Goal: Navigation & Orientation: Find specific page/section

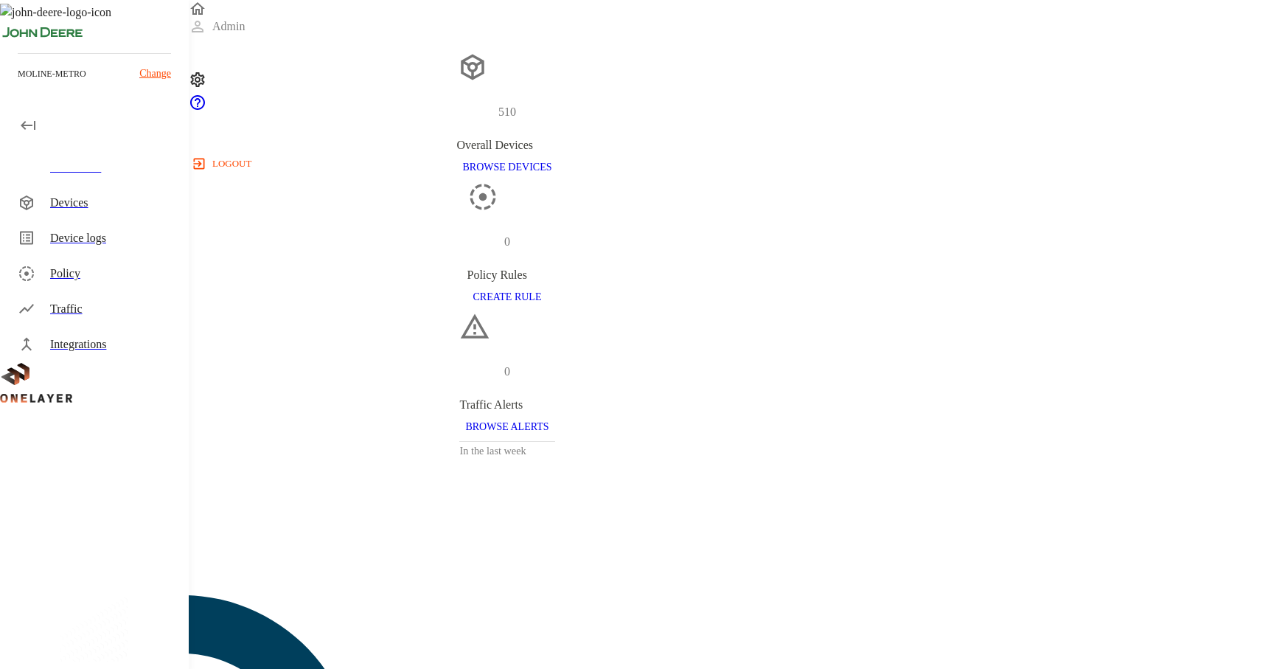
scroll to position [71, 0]
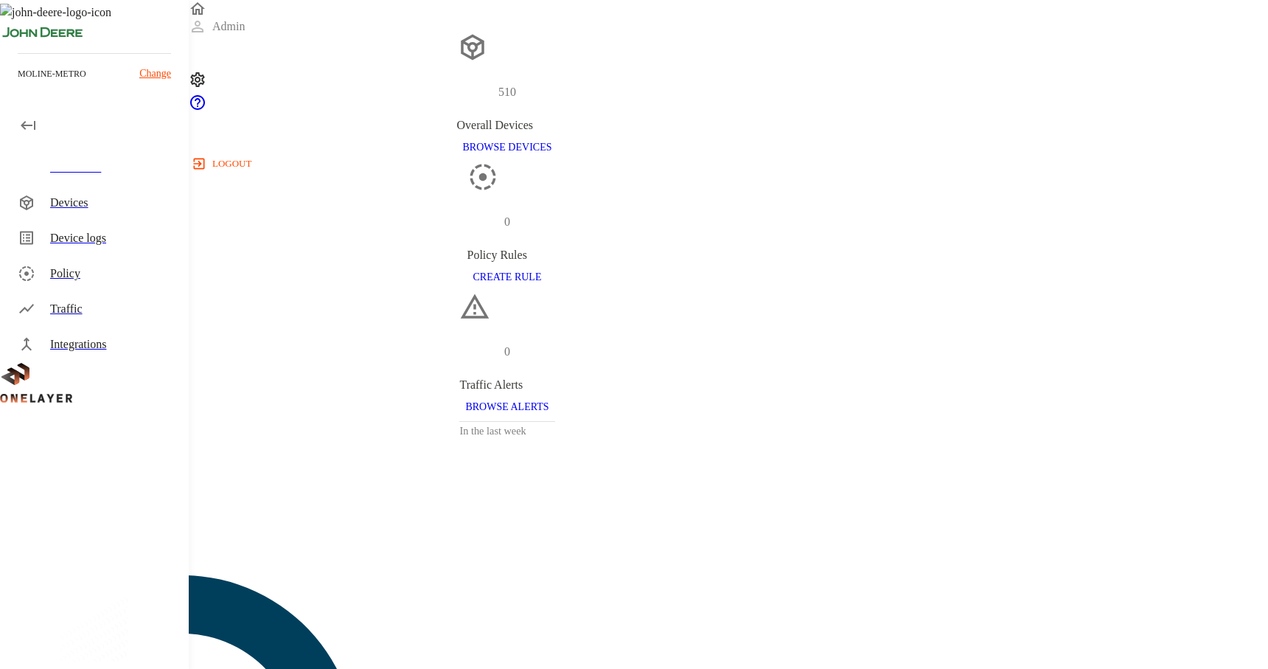
click at [121, 343] on div "Integrations" at bounding box center [113, 344] width 127 height 18
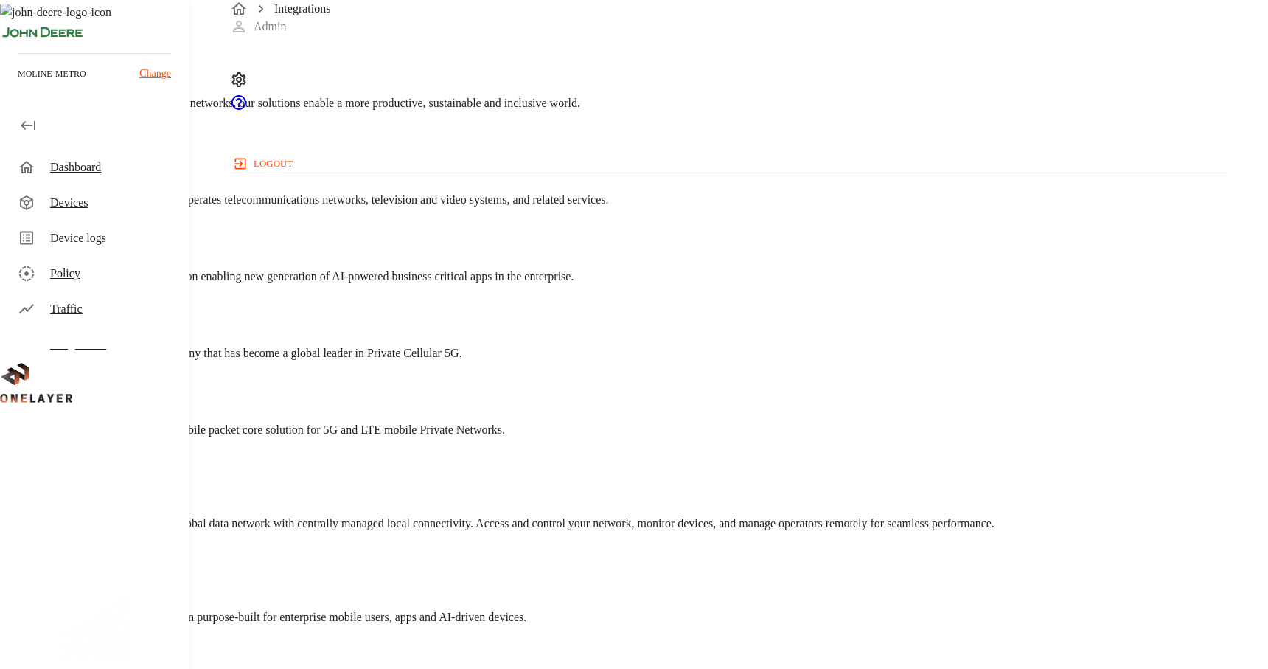
click at [126, 318] on div "Traffic" at bounding box center [97, 308] width 183 height 35
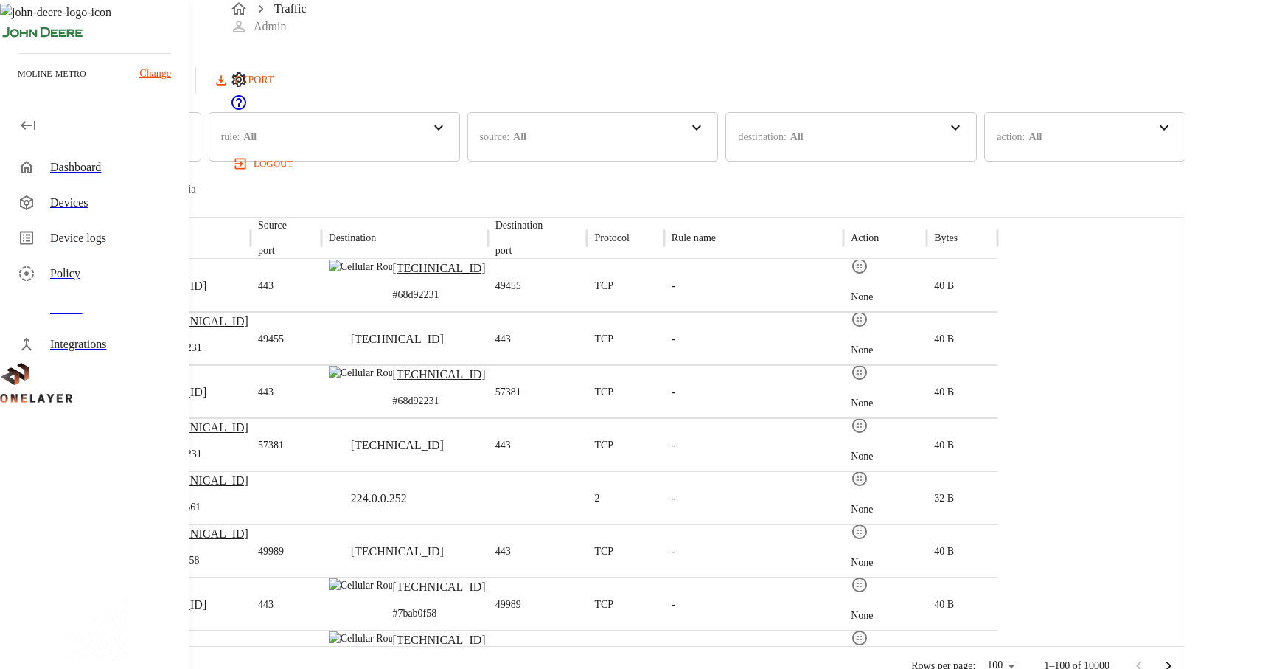
click at [61, 287] on p "08:20:42 AM" at bounding box center [37, 292] width 47 height 13
click at [180, 80] on button "Refresh" at bounding box center [142, 80] width 74 height 27
click at [122, 230] on div "Device logs" at bounding box center [113, 238] width 127 height 18
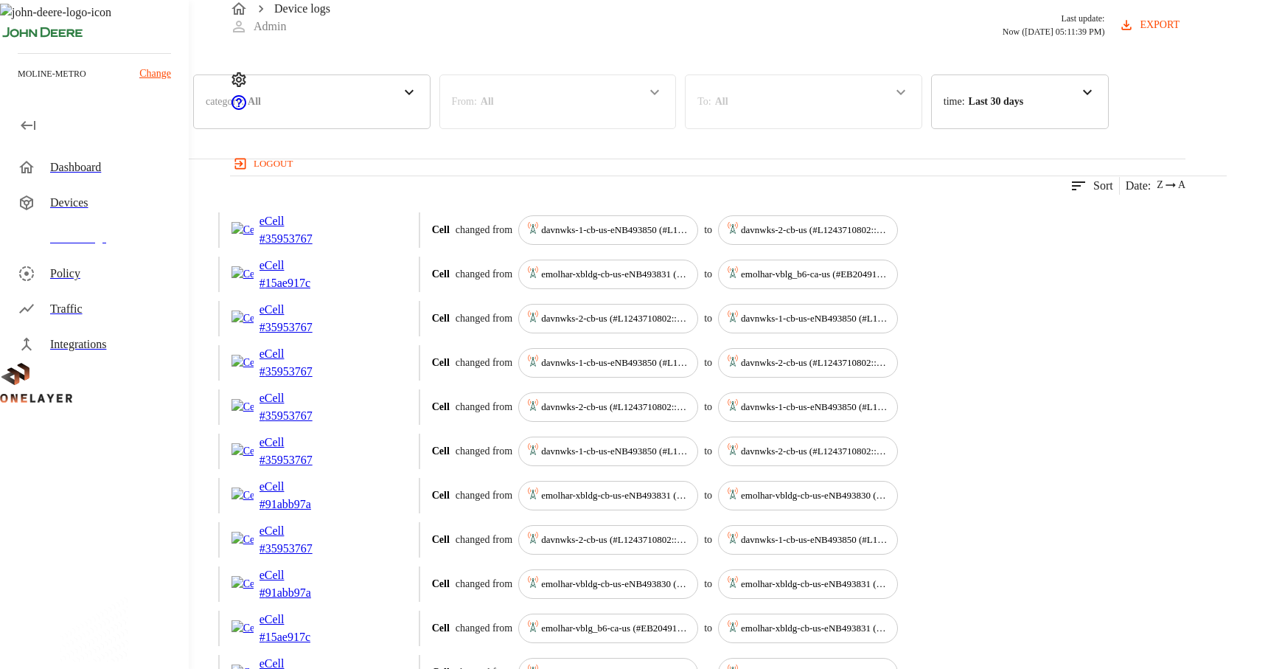
click at [115, 355] on div "Integrations" at bounding box center [97, 344] width 183 height 35
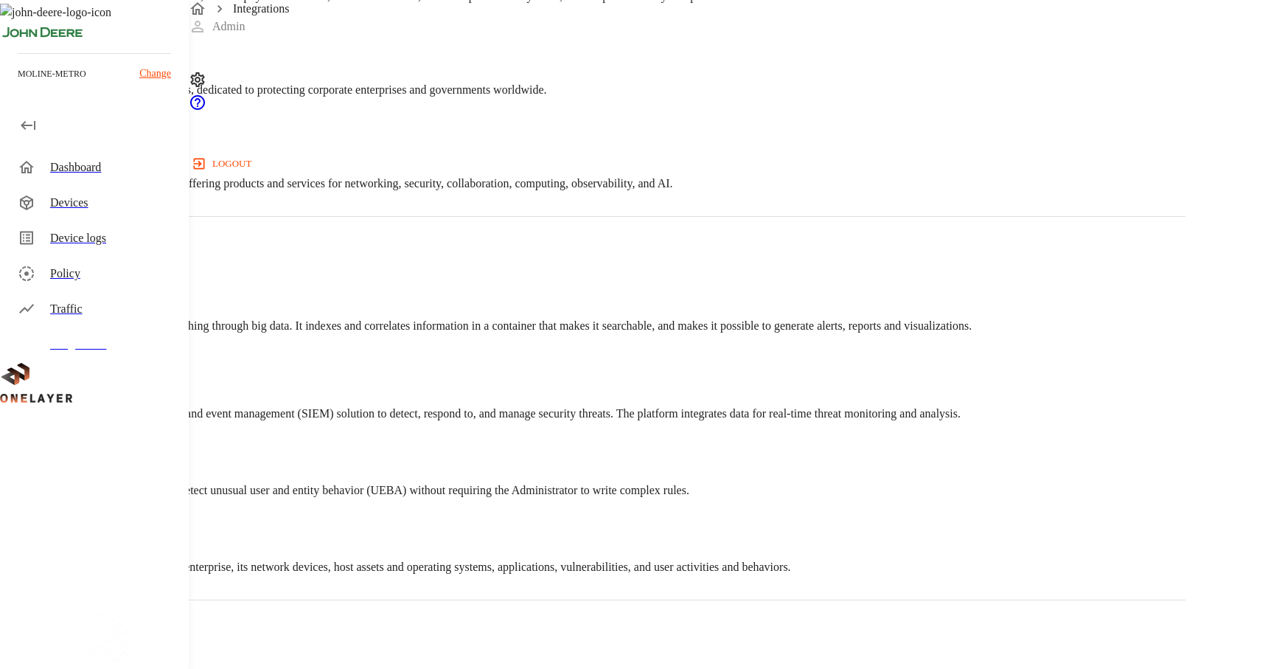
scroll to position [2653, 0]
